Goal: Obtain resource: Obtain resource

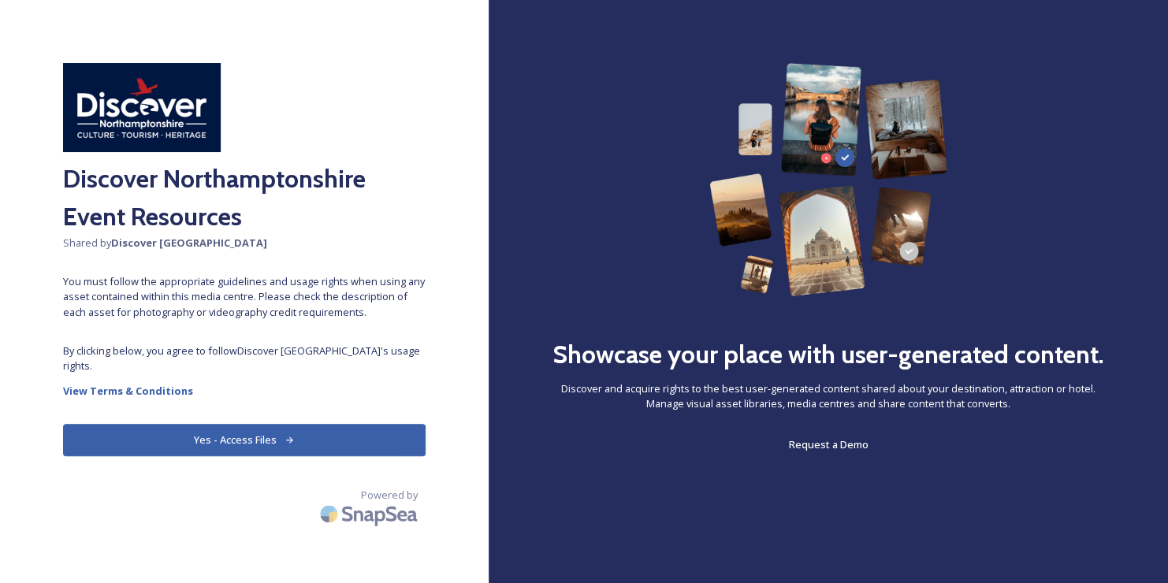
click at [313, 438] on button "Yes - Access Files" at bounding box center [244, 440] width 362 height 32
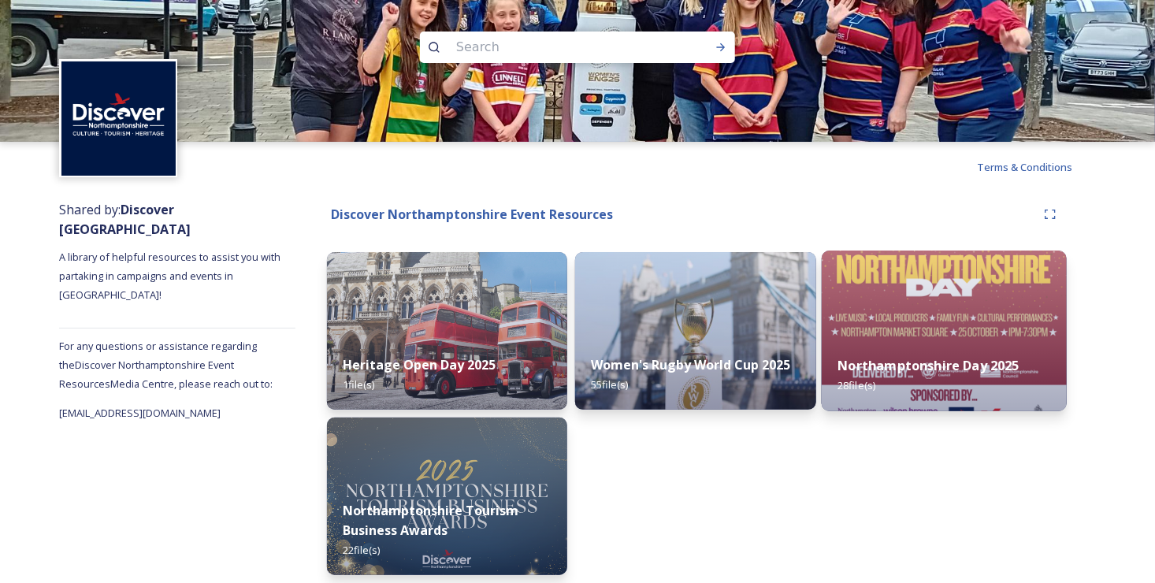
click at [902, 357] on strong "Northamptonshire Day 2025" at bounding box center [929, 365] width 182 height 17
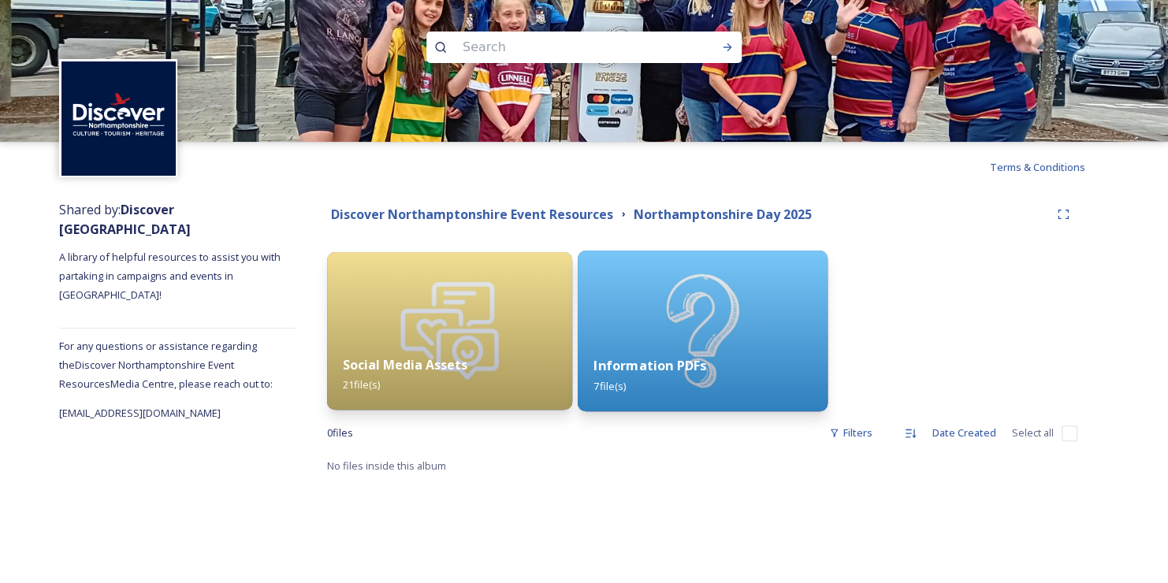
click at [636, 340] on div "Information PDFs 7 file(s)" at bounding box center [703, 376] width 250 height 72
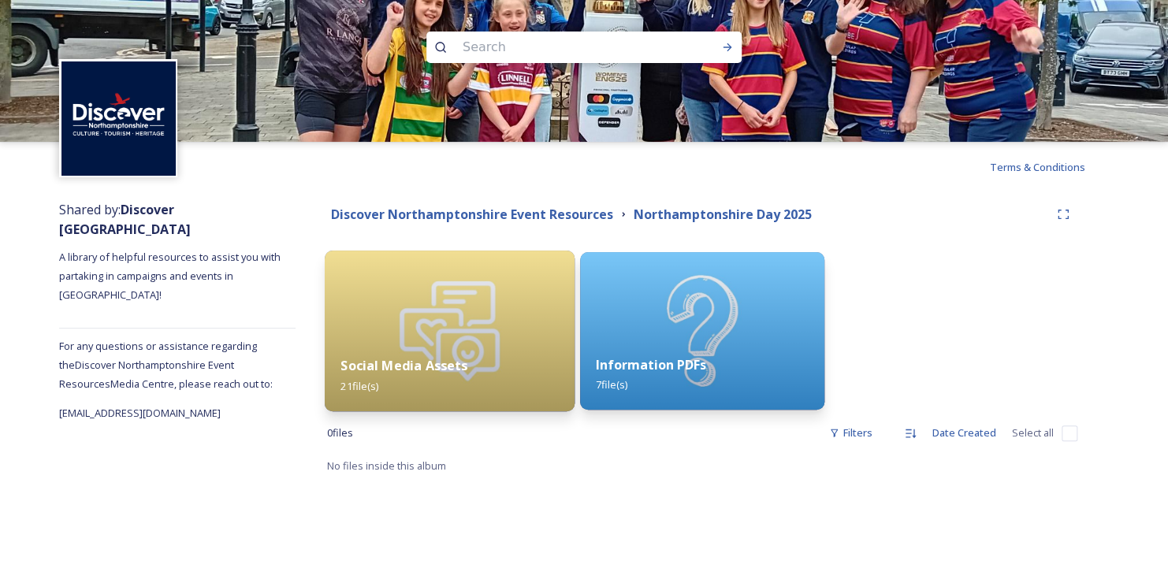
click at [468, 336] on img at bounding box center [450, 331] width 250 height 161
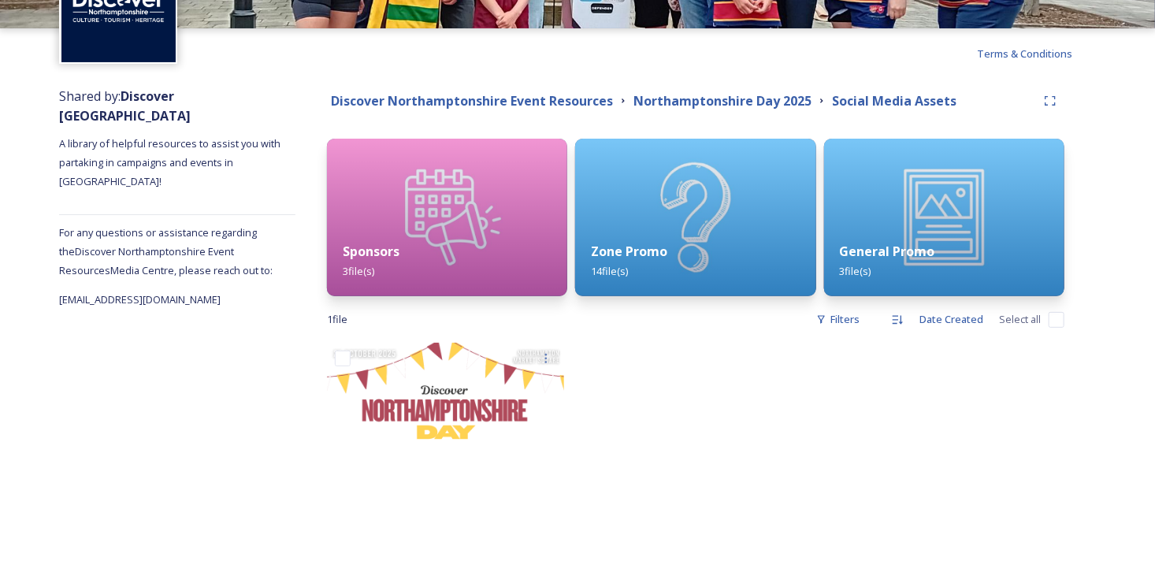
scroll to position [115, 0]
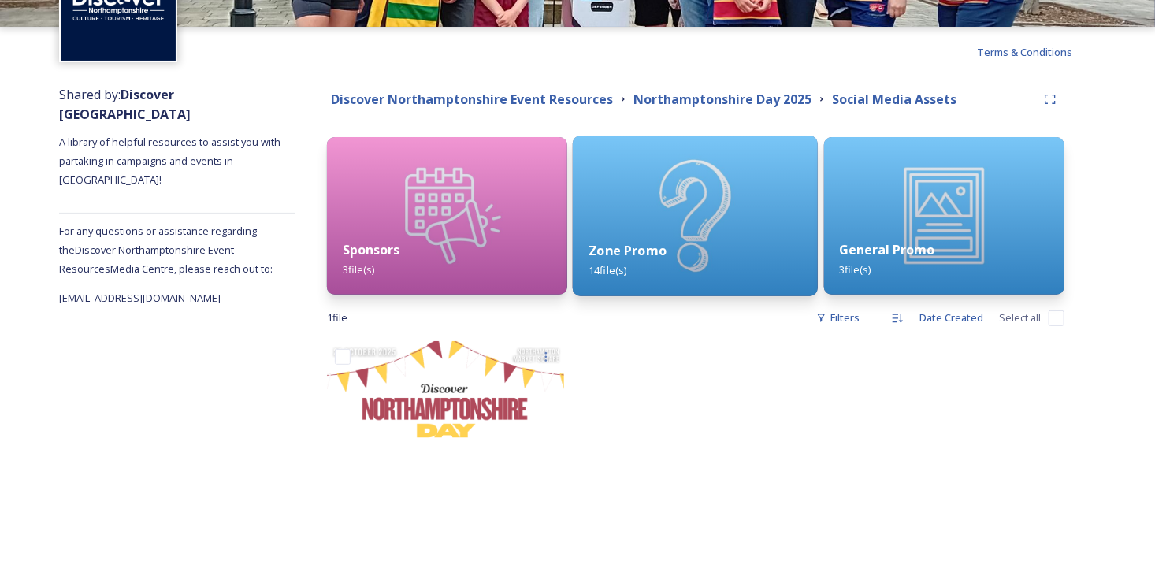
click at [685, 258] on div "Zone Promo 14 file(s)" at bounding box center [695, 261] width 245 height 72
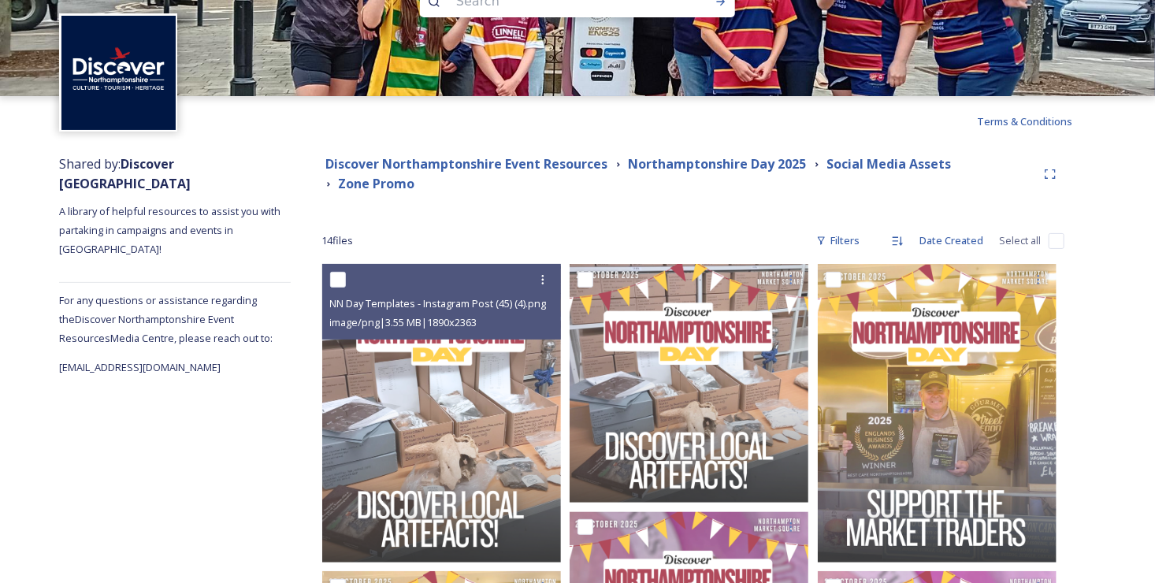
scroll to position [38, 0]
